Goal: Check status: Verify the current state of an ongoing process or item

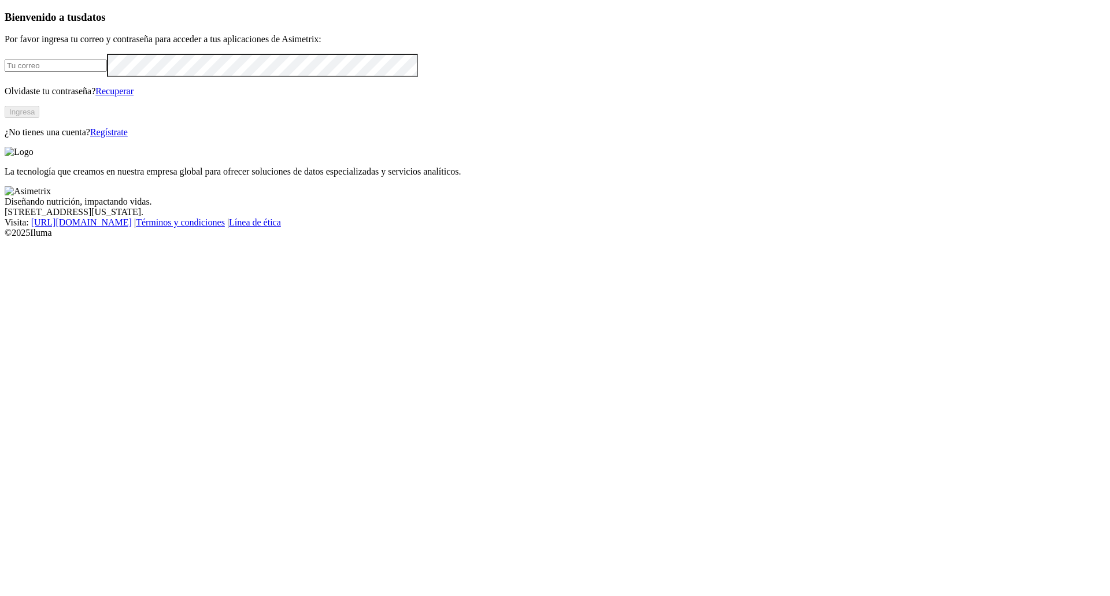
type input "[PERSON_NAME][EMAIL_ADDRESS][DOMAIN_NAME]"
click at [39, 118] on button "Ingresa" at bounding box center [22, 112] width 35 height 12
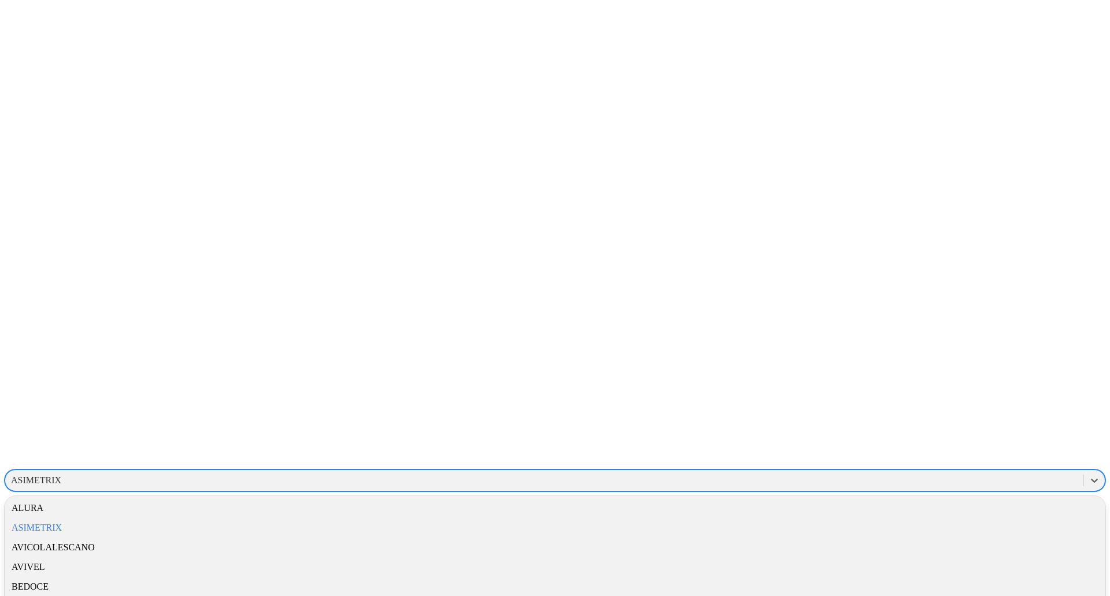
click at [61, 475] on div "ASIMETRIX" at bounding box center [36, 480] width 50 height 10
click at [949, 510] on div "RICOPOLLO" at bounding box center [555, 520] width 1101 height 20
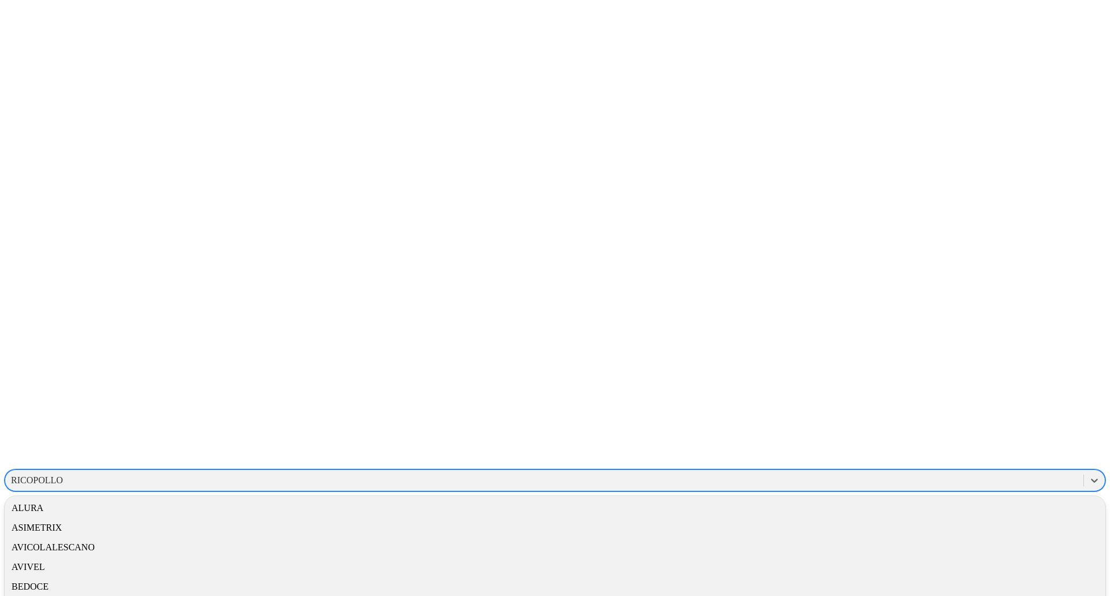
click at [959, 472] on div "RICOPOLLO" at bounding box center [544, 480] width 1078 height 17
click at [945, 538] on div "AVICOLALESCANO" at bounding box center [555, 548] width 1101 height 20
